Goal: Check status: Check status

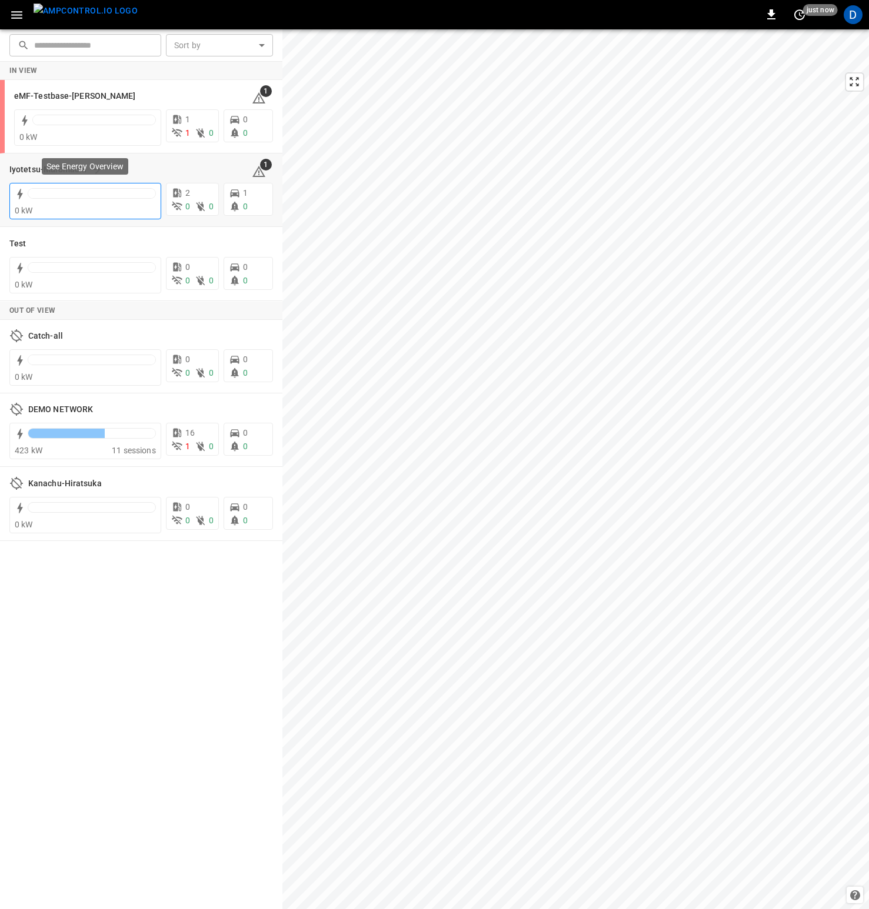
click at [89, 204] on div at bounding box center [92, 196] width 128 height 16
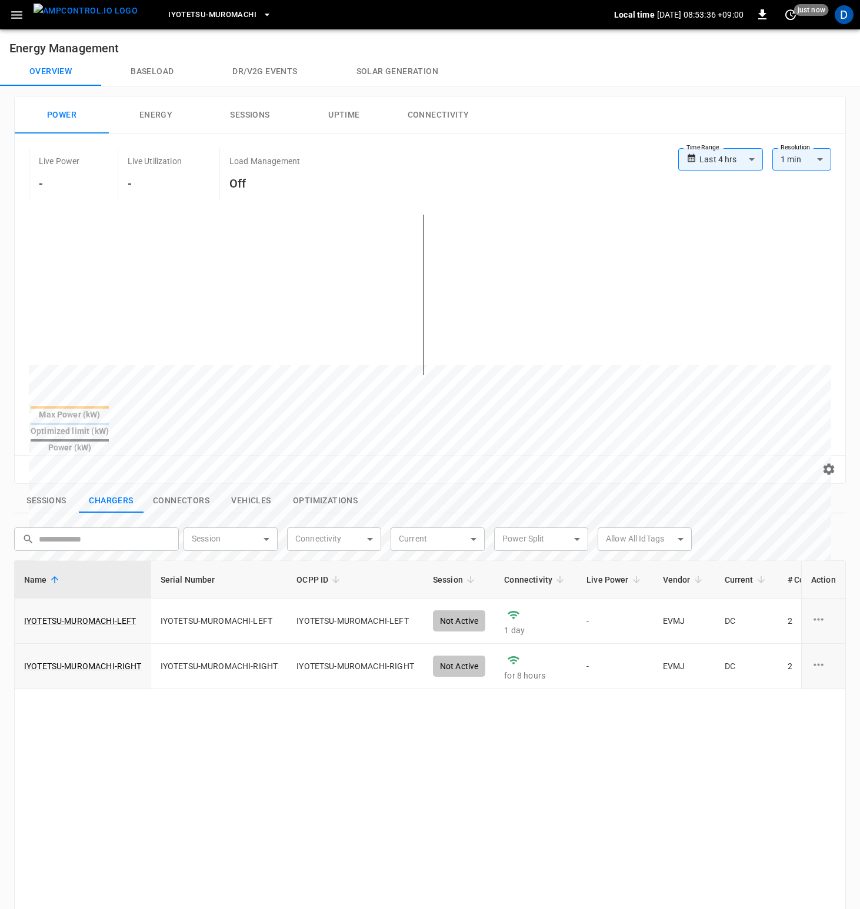
click at [731, 166] on body "**********" at bounding box center [430, 619] width 860 height 1239
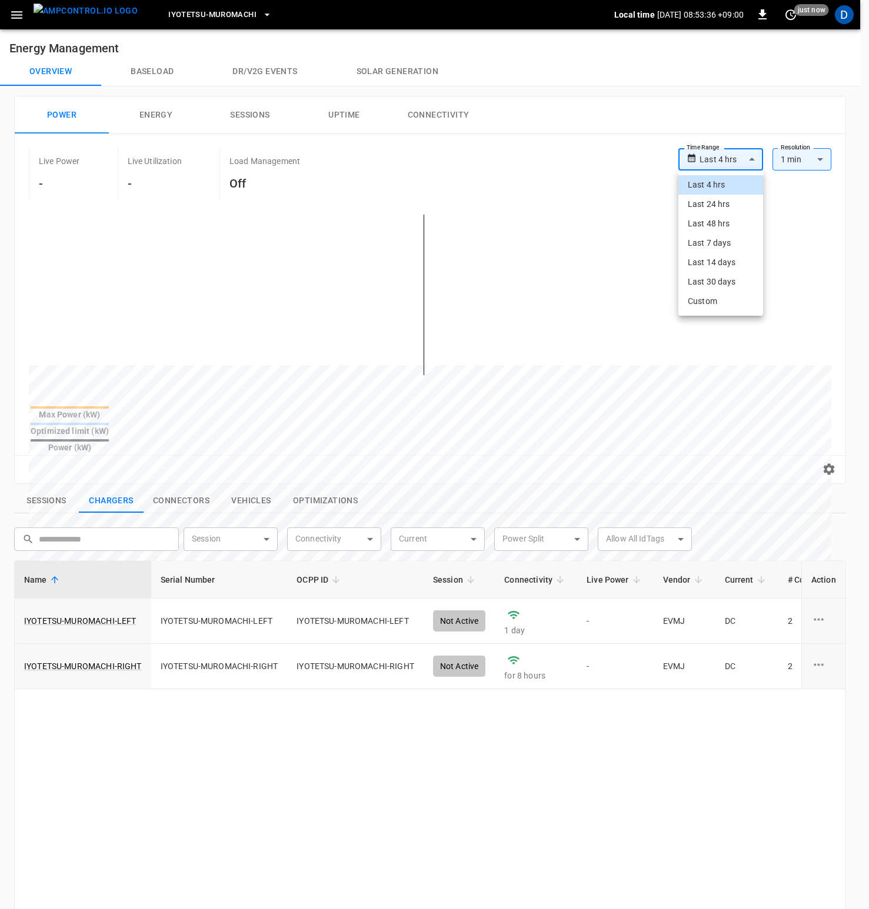
click at [733, 200] on li "Last 24 hrs" at bounding box center [720, 204] width 85 height 19
type input "**********"
